Goal: Task Accomplishment & Management: Use online tool/utility

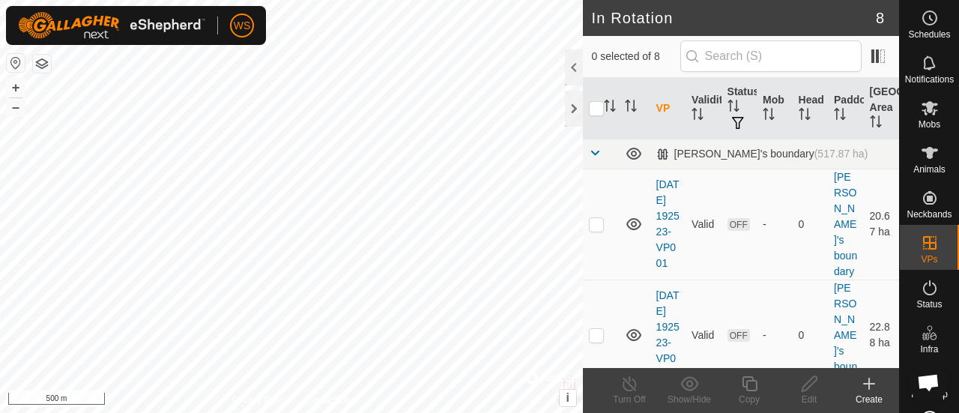
scroll to position [75, 0]
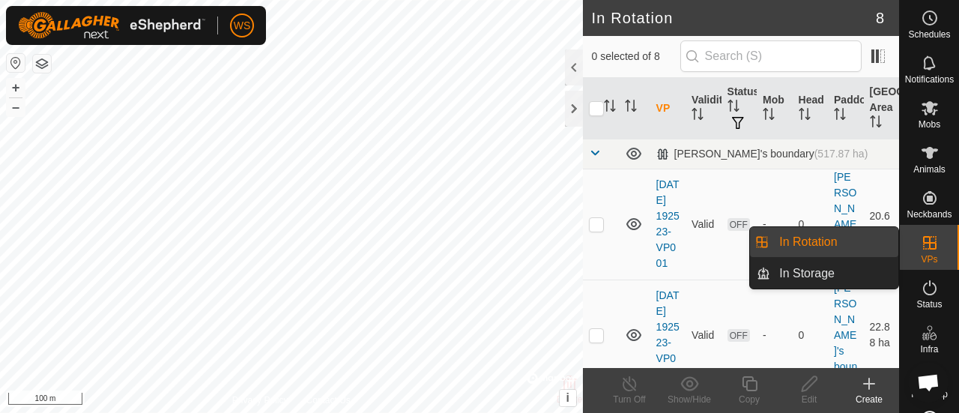
drag, startPoint x: 897, startPoint y: 251, endPoint x: 772, endPoint y: 237, distance: 125.9
click at [772, 237] on link "In Rotation" at bounding box center [834, 242] width 128 height 30
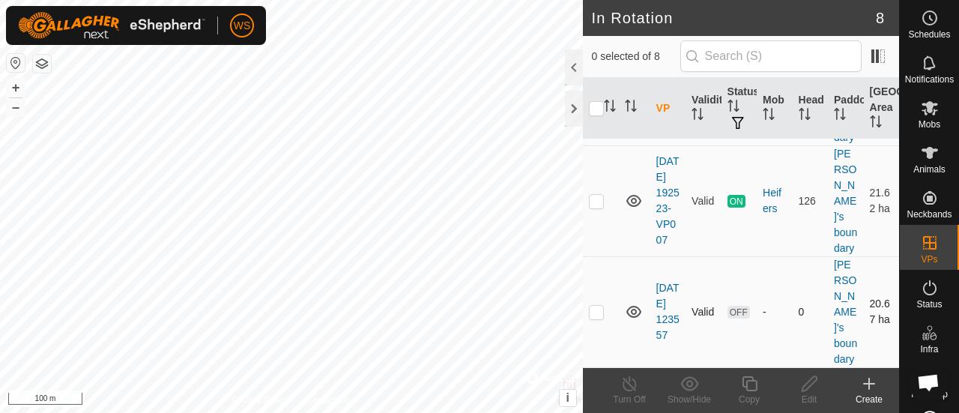
scroll to position [778, 0]
click at [596, 318] on p-checkbox at bounding box center [596, 312] width 15 height 12
click at [690, 381] on icon at bounding box center [689, 383] width 18 height 14
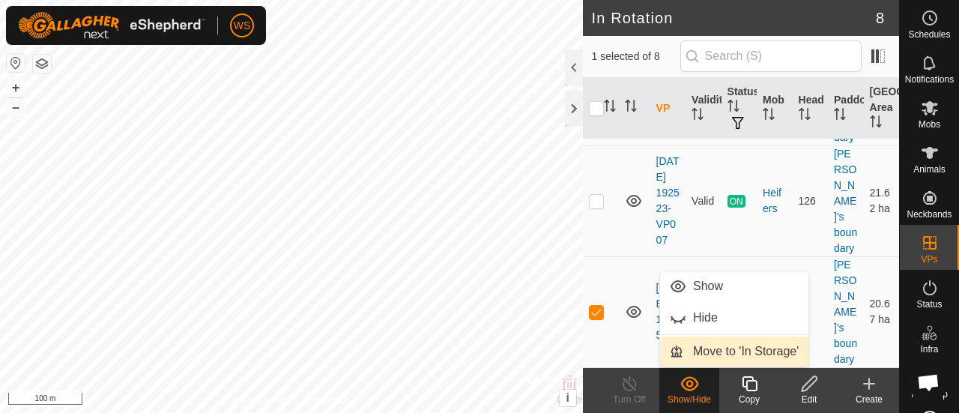
click at [717, 349] on link "Move to 'In Storage'" at bounding box center [734, 351] width 148 height 30
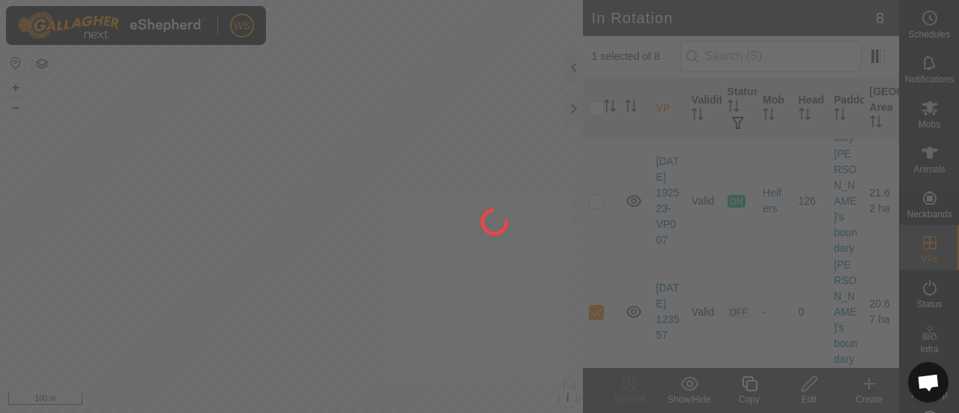
checkbox input "false"
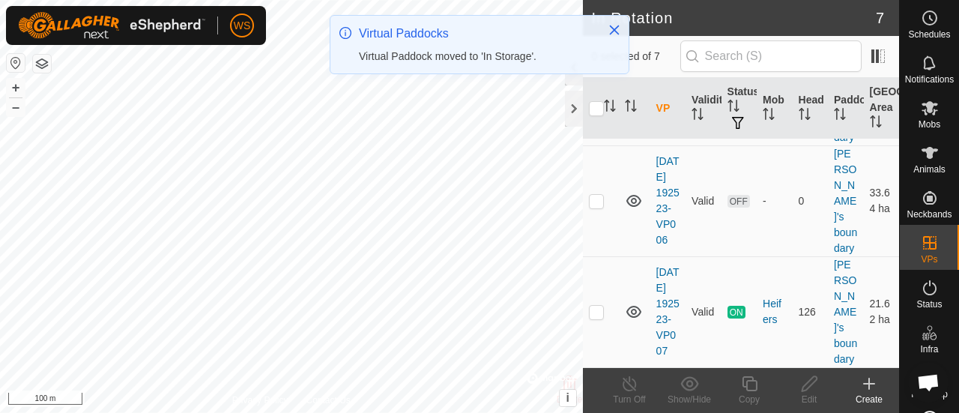
scroll to position [0, 0]
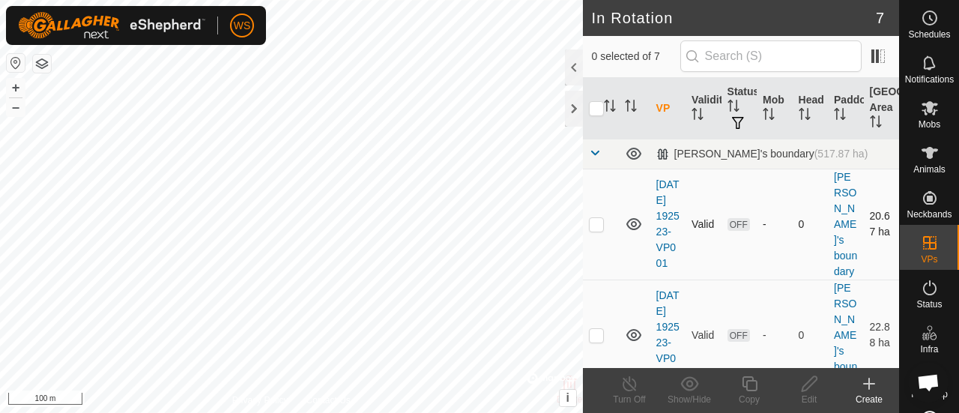
click at [601, 229] on p-checkbox at bounding box center [596, 224] width 15 height 12
checkbox input "true"
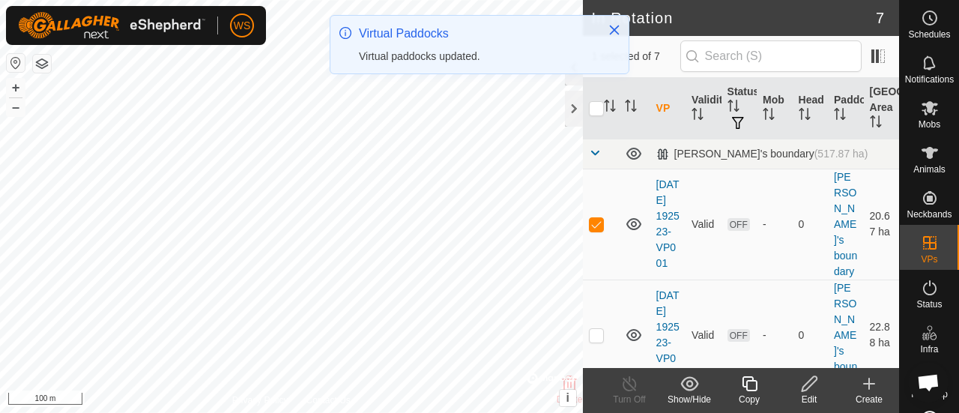
click at [691, 386] on icon at bounding box center [689, 383] width 18 height 14
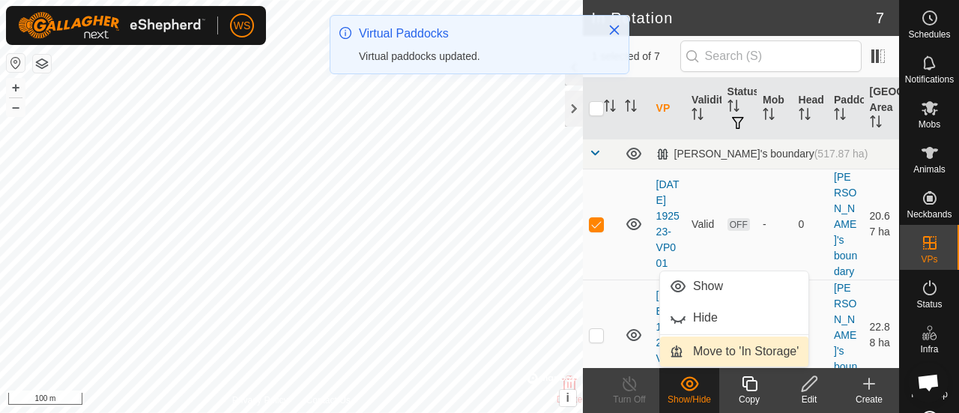
click at [706, 351] on link "Move to 'In Storage'" at bounding box center [734, 351] width 148 height 30
checkbox input "false"
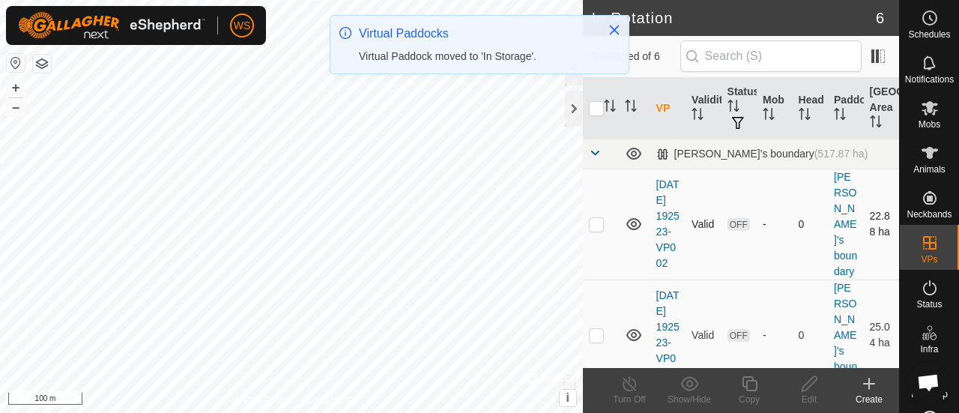
click at [592, 230] on p-checkbox at bounding box center [596, 224] width 15 height 12
checkbox input "true"
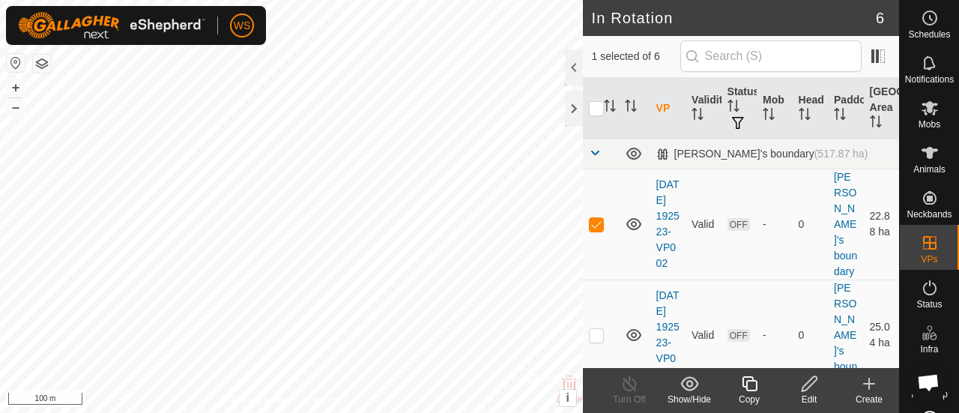
click at [697, 383] on icon at bounding box center [689, 383] width 18 height 14
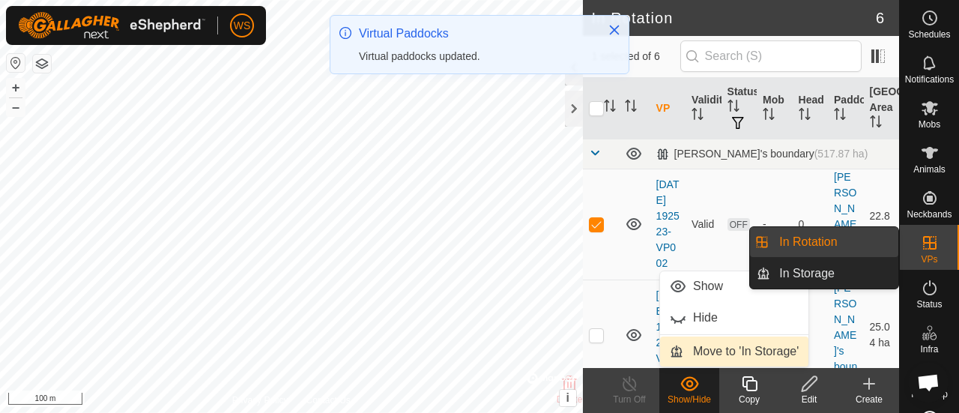
click at [730, 348] on link "Move to 'In Storage'" at bounding box center [734, 351] width 148 height 30
checkbox input "false"
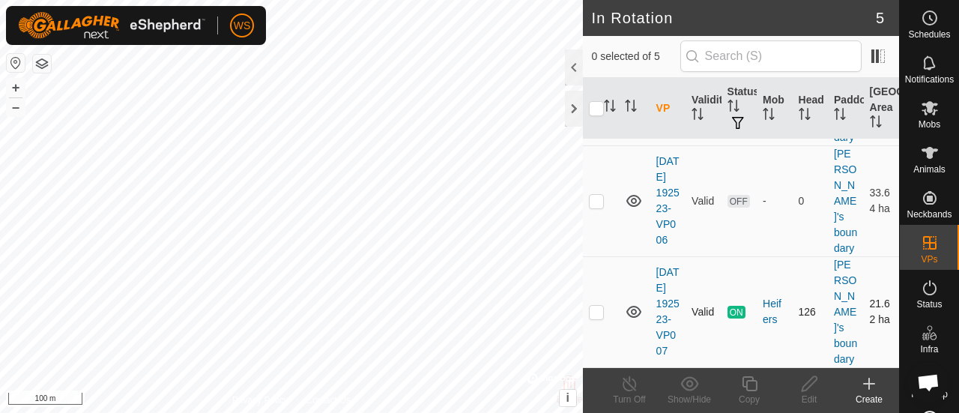
scroll to position [431, 0]
click at [592, 195] on p-checkbox at bounding box center [596, 201] width 15 height 12
checkbox input "true"
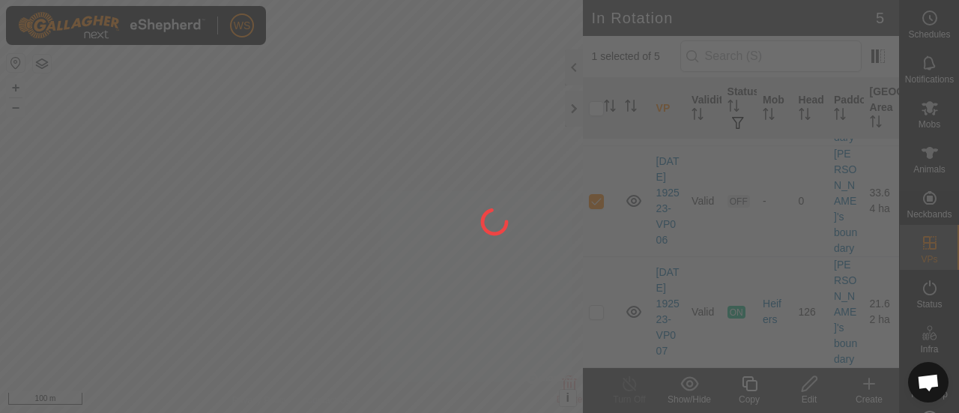
scroll to position [0, 0]
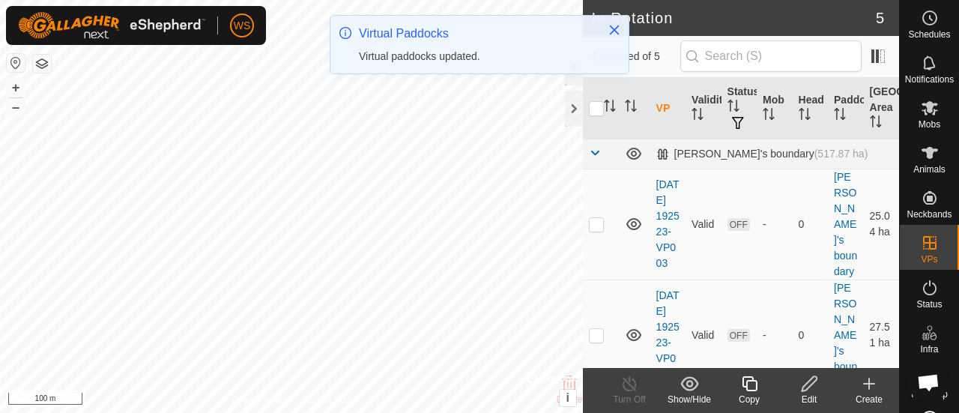
click at [805, 387] on icon at bounding box center [809, 384] width 19 height 18
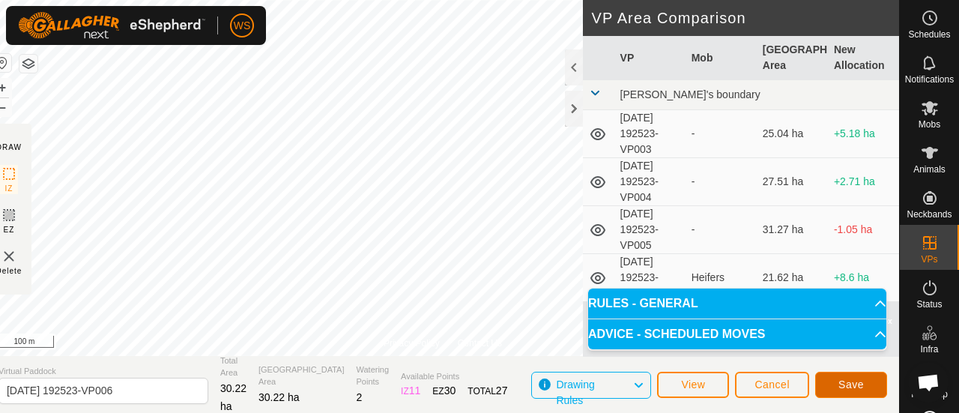
click at [831, 378] on button "Save" at bounding box center [851, 385] width 72 height 26
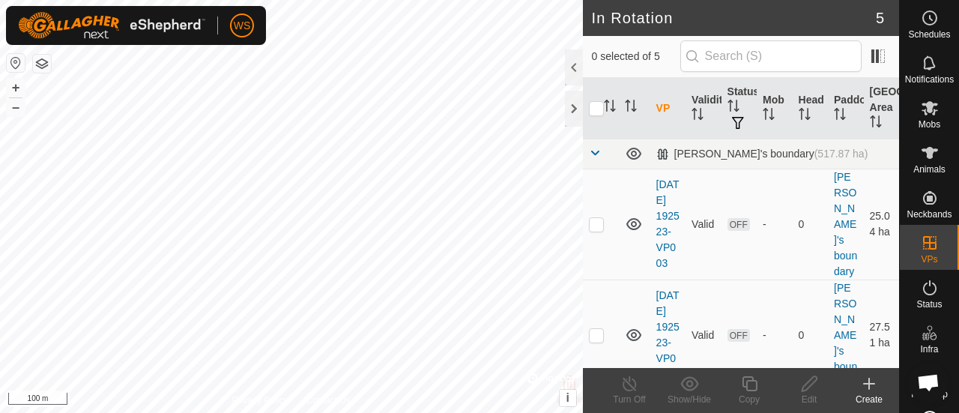
checkbox input "true"
checkbox input "false"
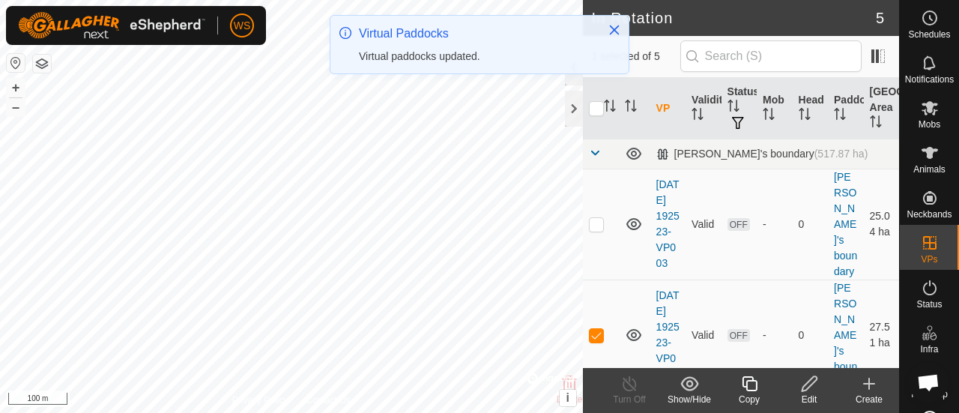
click at [807, 393] on div "Edit" at bounding box center [809, 399] width 60 height 13
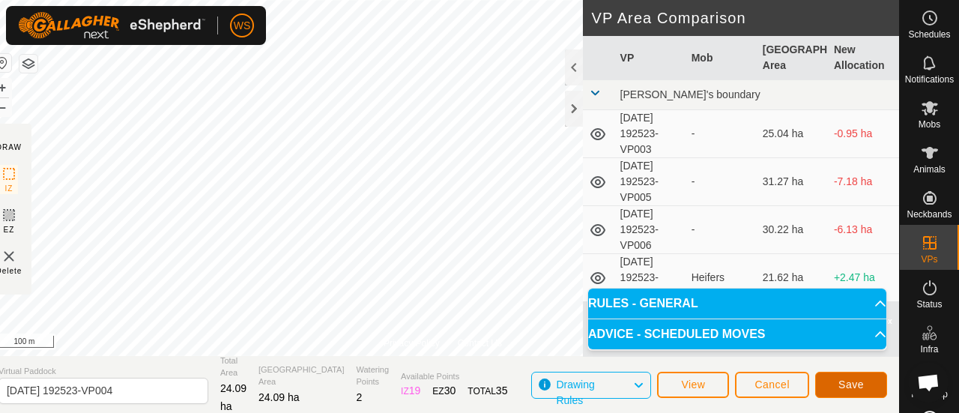
click at [834, 380] on button "Save" at bounding box center [851, 385] width 72 height 26
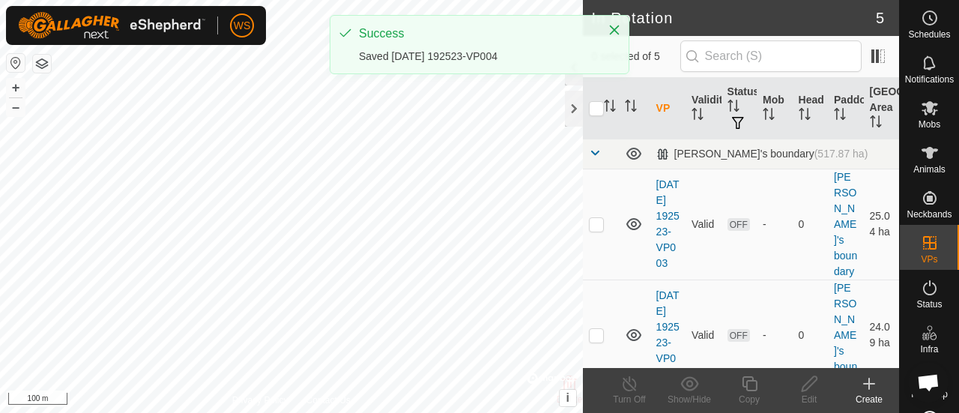
checkbox input "true"
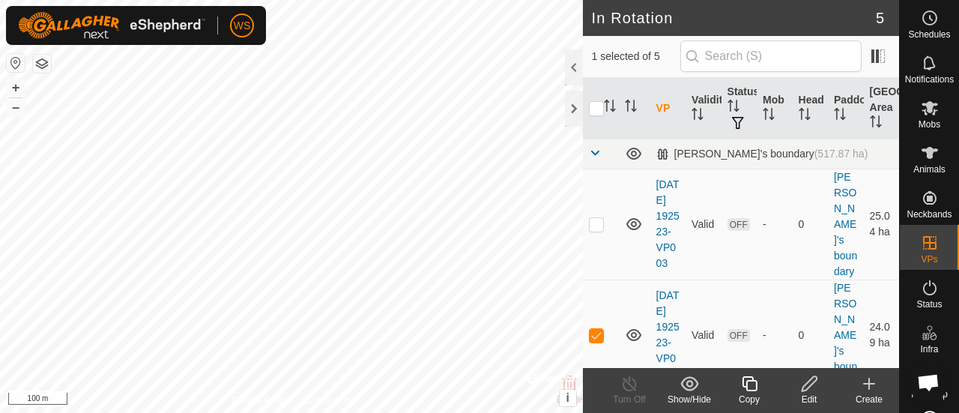
checkbox input "true"
checkbox input "false"
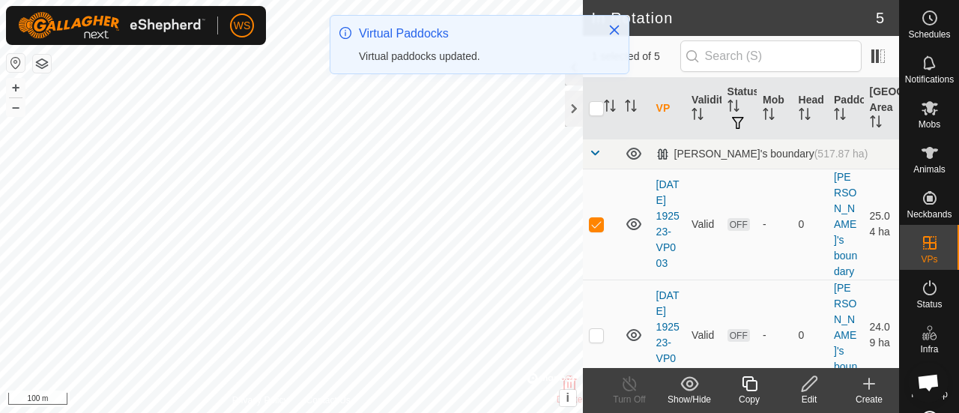
click at [806, 382] on icon at bounding box center [809, 384] width 19 height 18
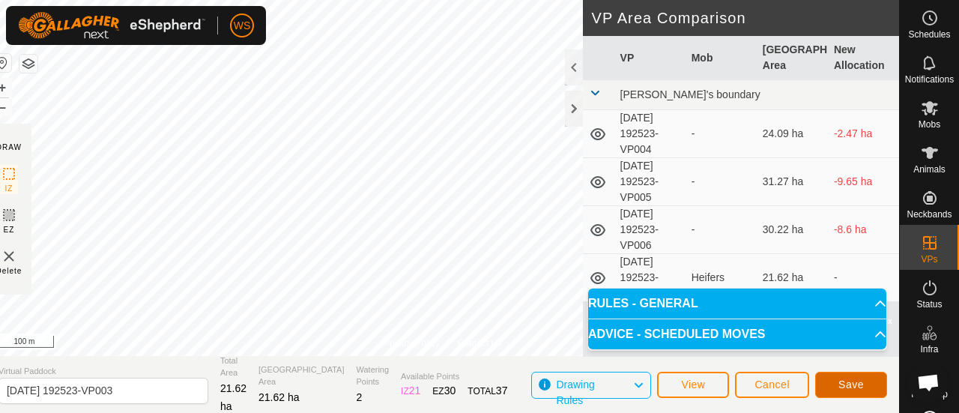
click at [848, 381] on span "Save" at bounding box center [850, 384] width 25 height 12
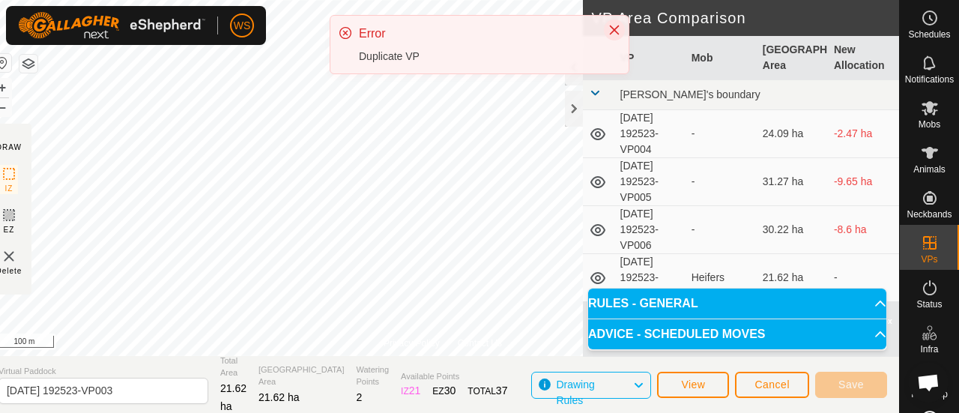
click at [613, 28] on icon "Close" at bounding box center [615, 30] width 10 height 10
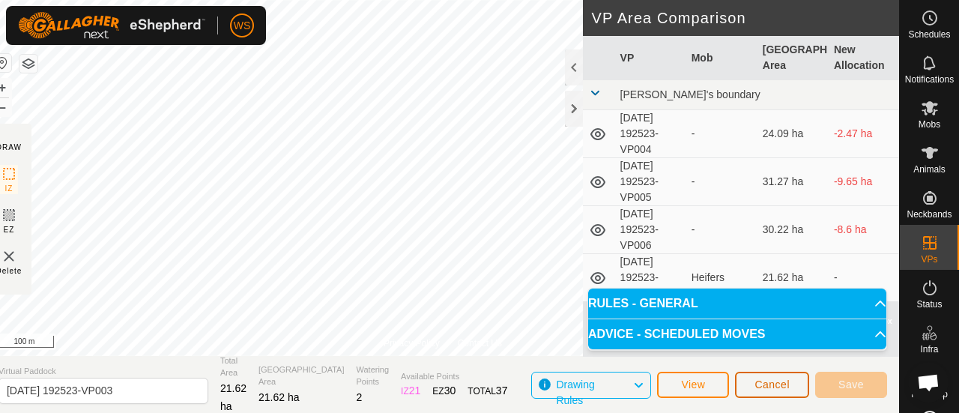
click at [773, 378] on button "Cancel" at bounding box center [772, 385] width 74 height 26
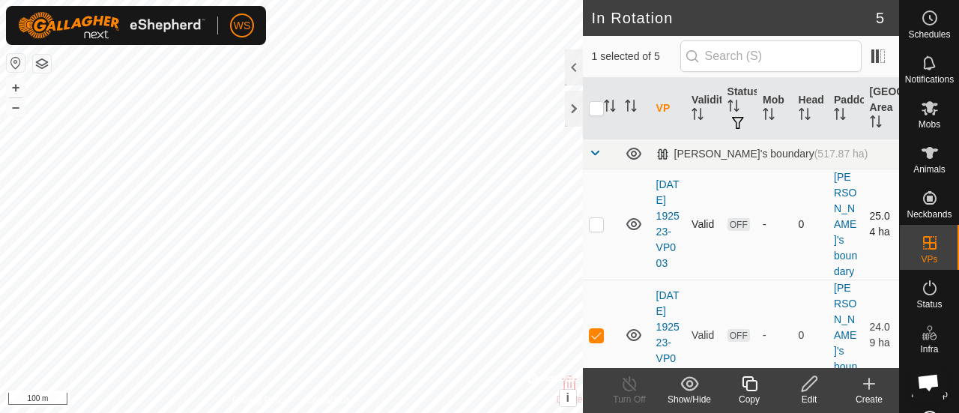
checkbox input "false"
checkbox input "true"
checkbox input "false"
click at [817, 395] on div "Edit" at bounding box center [809, 399] width 60 height 13
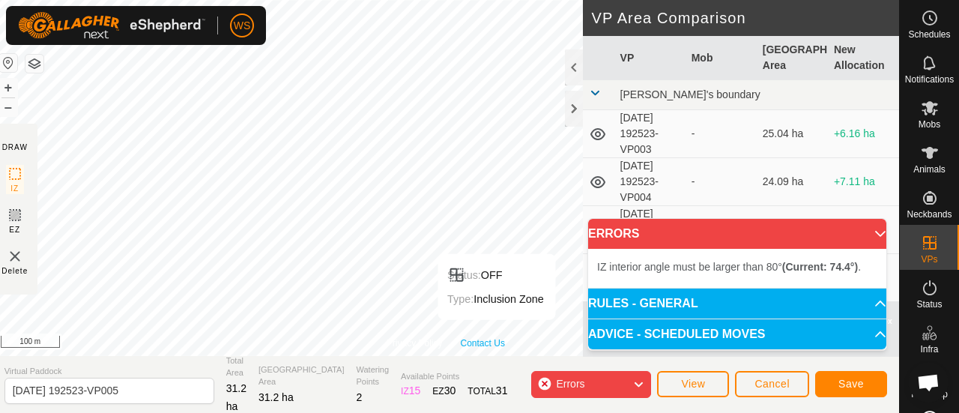
click at [485, 342] on div "Privacy Policy Contact Us Status: OFF Type: Inclusion Zone + – ⇧ i © Mapbox , ©…" at bounding box center [446, 178] width 906 height 356
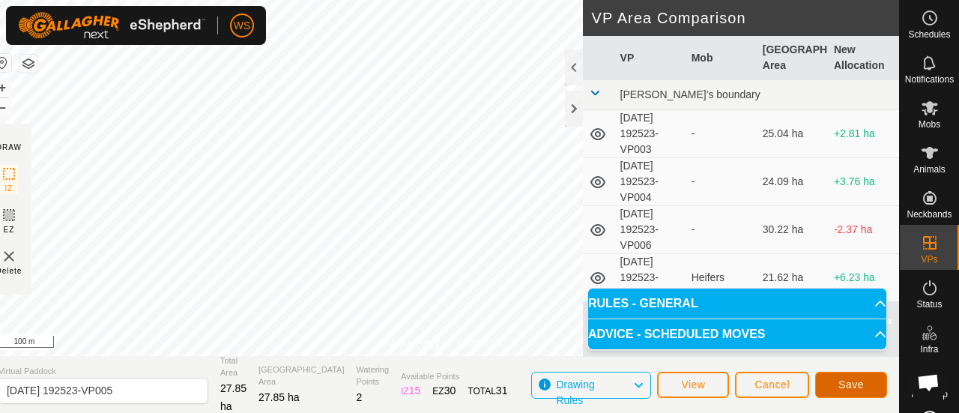
click at [842, 381] on span "Save" at bounding box center [850, 384] width 25 height 12
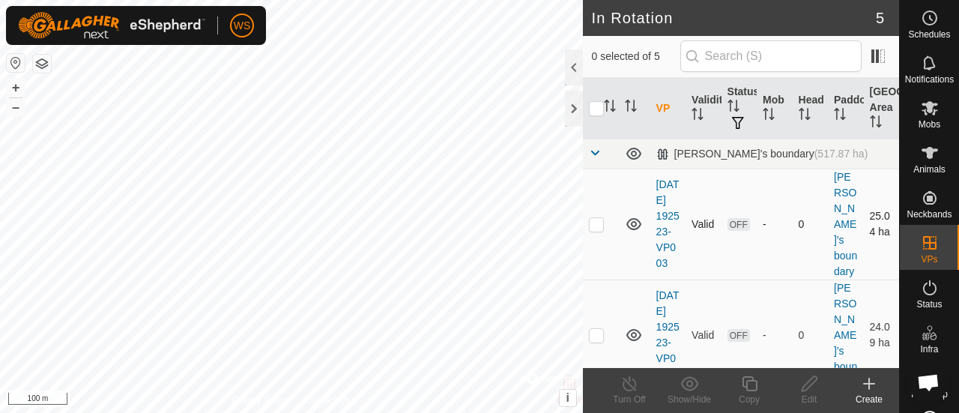
checkbox input "true"
checkbox input "false"
checkbox input "true"
checkbox input "false"
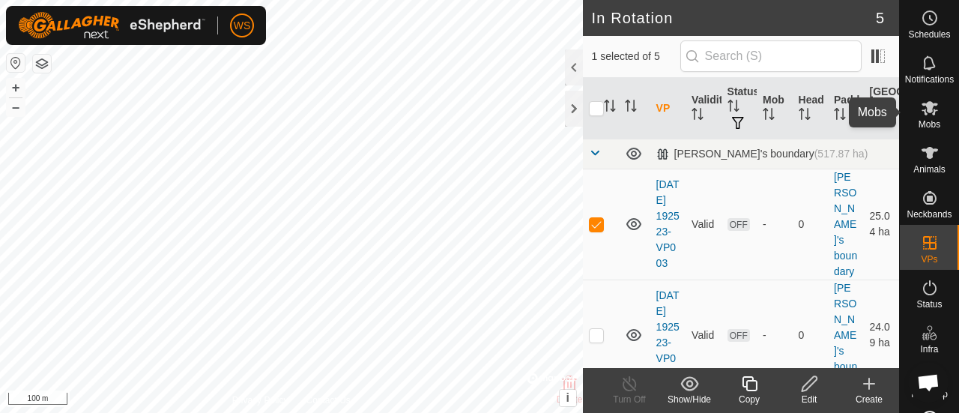
click at [921, 103] on icon at bounding box center [929, 108] width 16 height 14
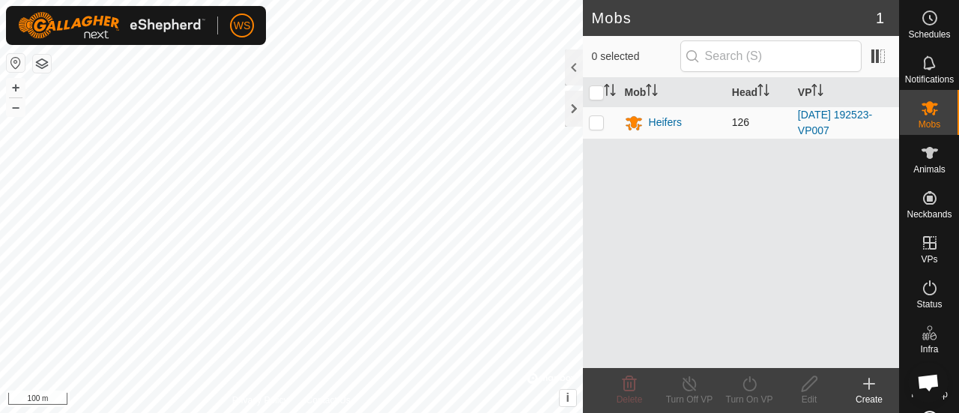
click at [587, 121] on td at bounding box center [601, 122] width 36 height 32
checkbox input "true"
click at [761, 386] on turn-on-svg-icon at bounding box center [749, 384] width 60 height 18
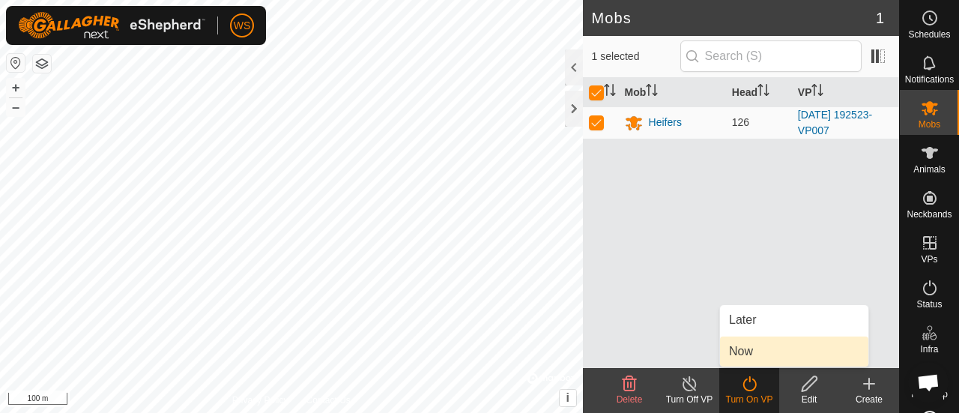
click at [748, 353] on link "Now" at bounding box center [794, 351] width 148 height 30
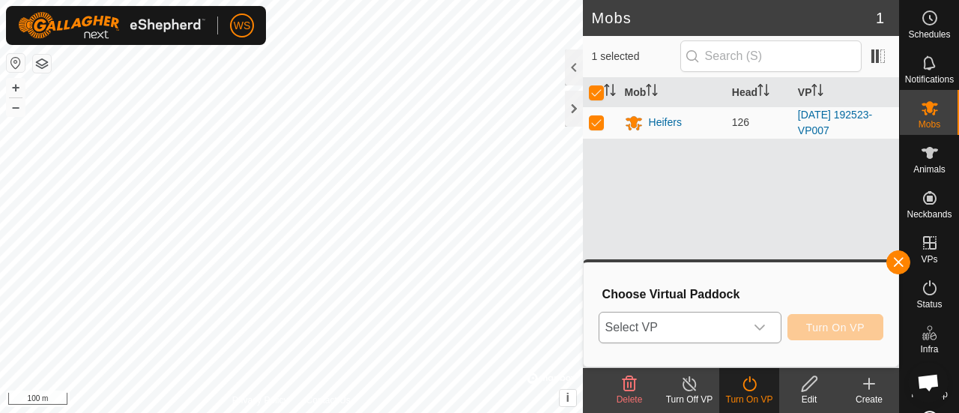
click at [758, 332] on icon "dropdown trigger" at bounding box center [760, 327] width 12 height 12
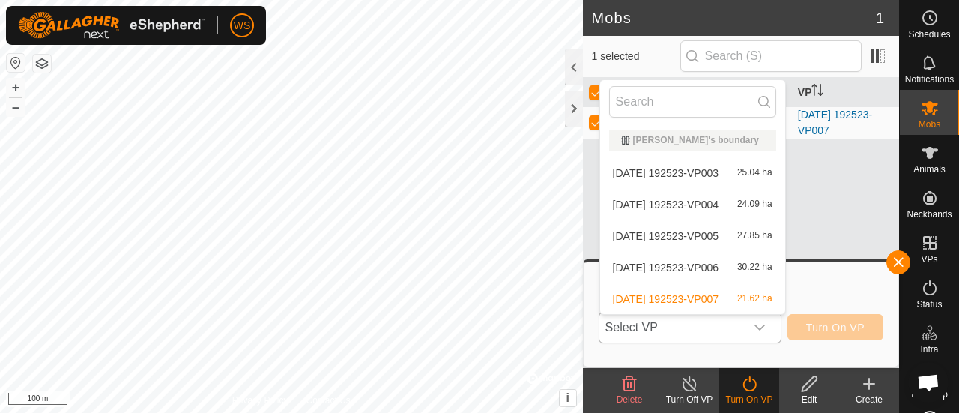
click at [648, 198] on li "[DATE] 192523-VP004 24.09 ha" at bounding box center [692, 205] width 185 height 30
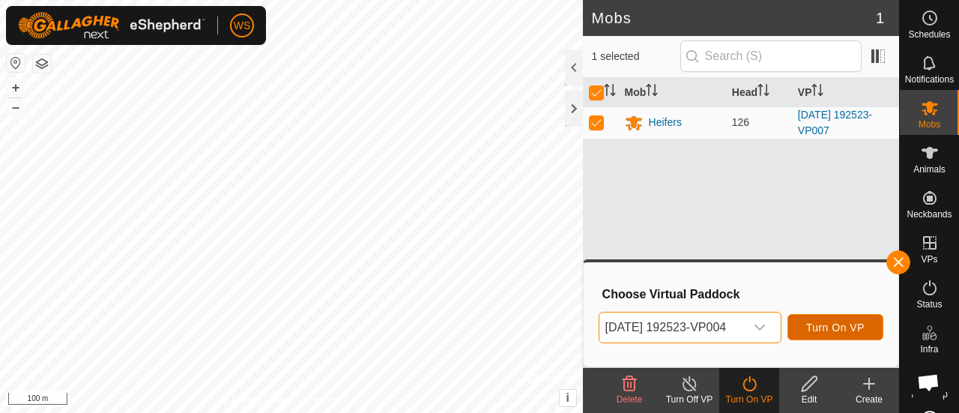
click at [838, 321] on span "Turn On VP" at bounding box center [835, 327] width 58 height 12
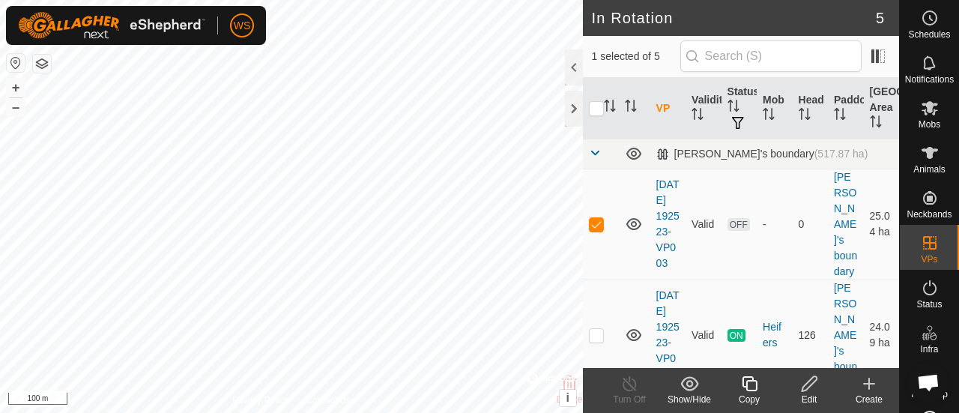
click at [810, 383] on icon at bounding box center [809, 384] width 19 height 18
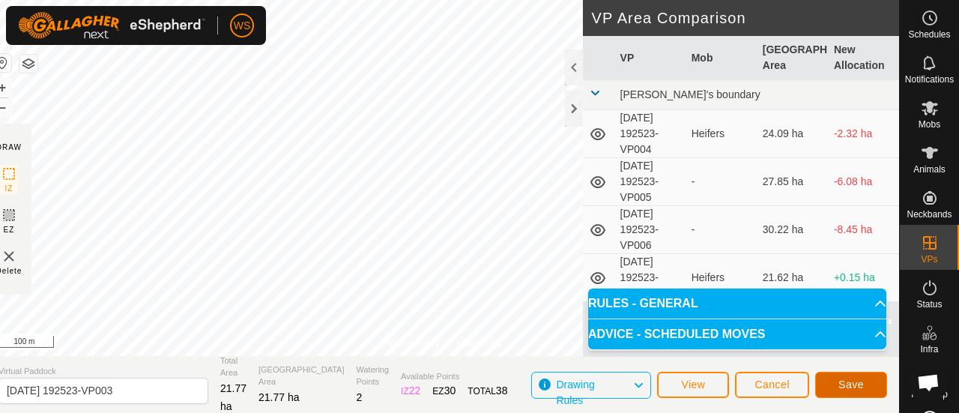
click at [848, 383] on span "Save" at bounding box center [850, 384] width 25 height 12
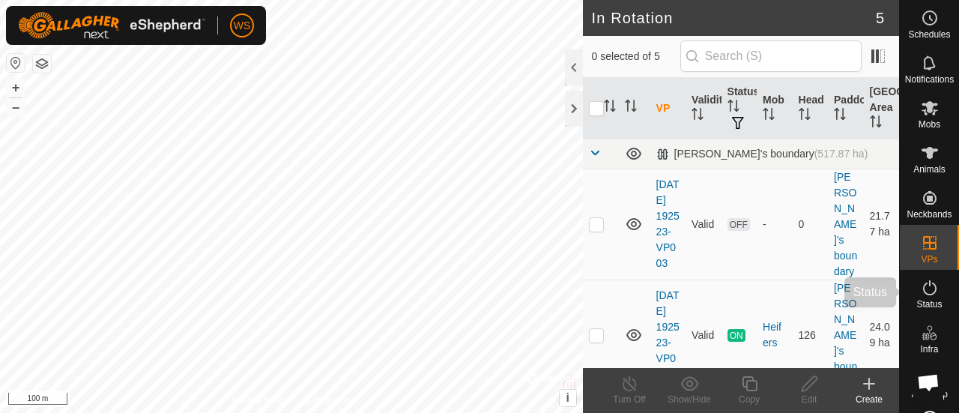
drag, startPoint x: 924, startPoint y: 290, endPoint x: 917, endPoint y: 313, distance: 24.2
click at [924, 290] on icon at bounding box center [930, 288] width 18 height 18
